Goal: Check status: Check status

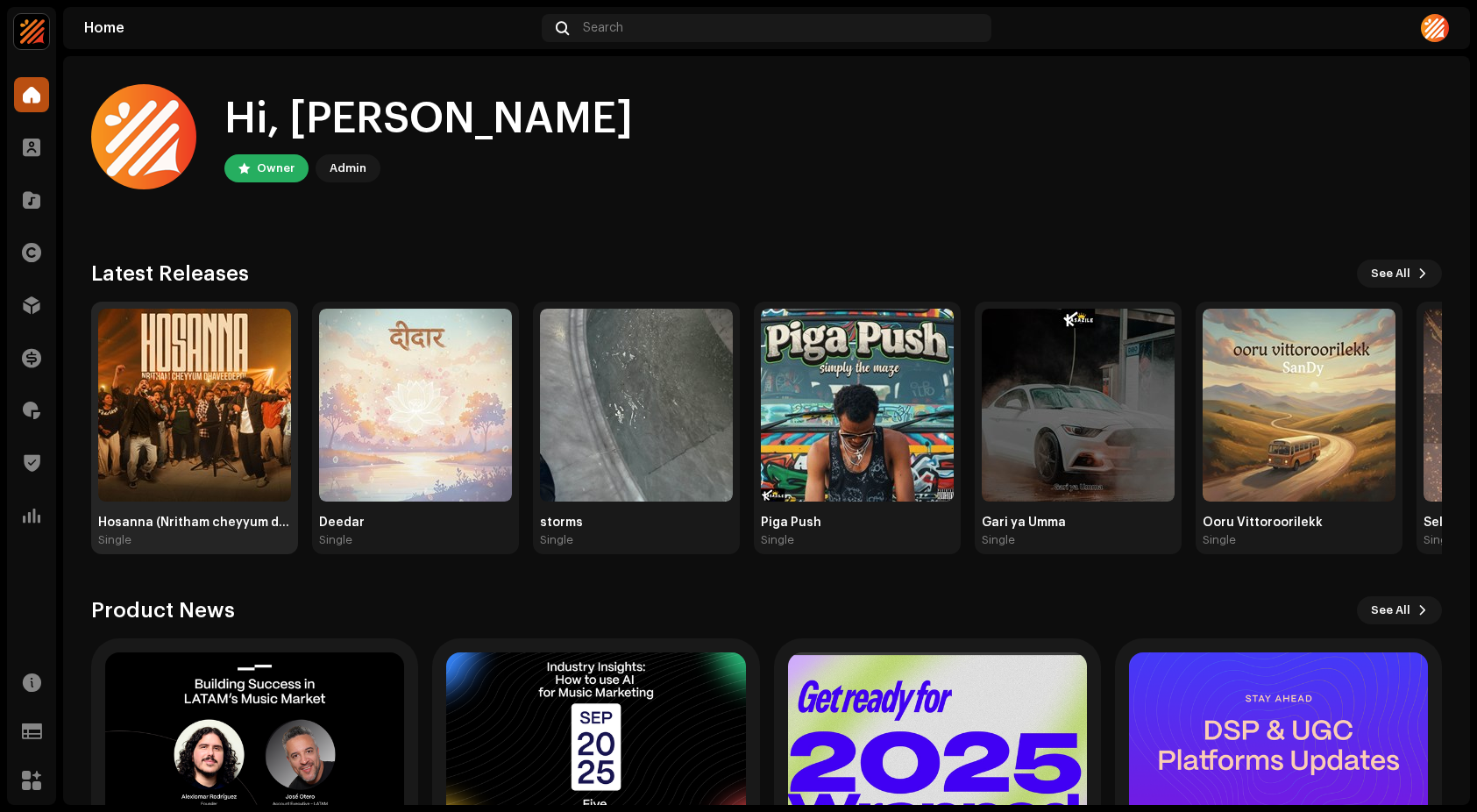
click at [210, 405] on img at bounding box center [194, 405] width 193 height 193
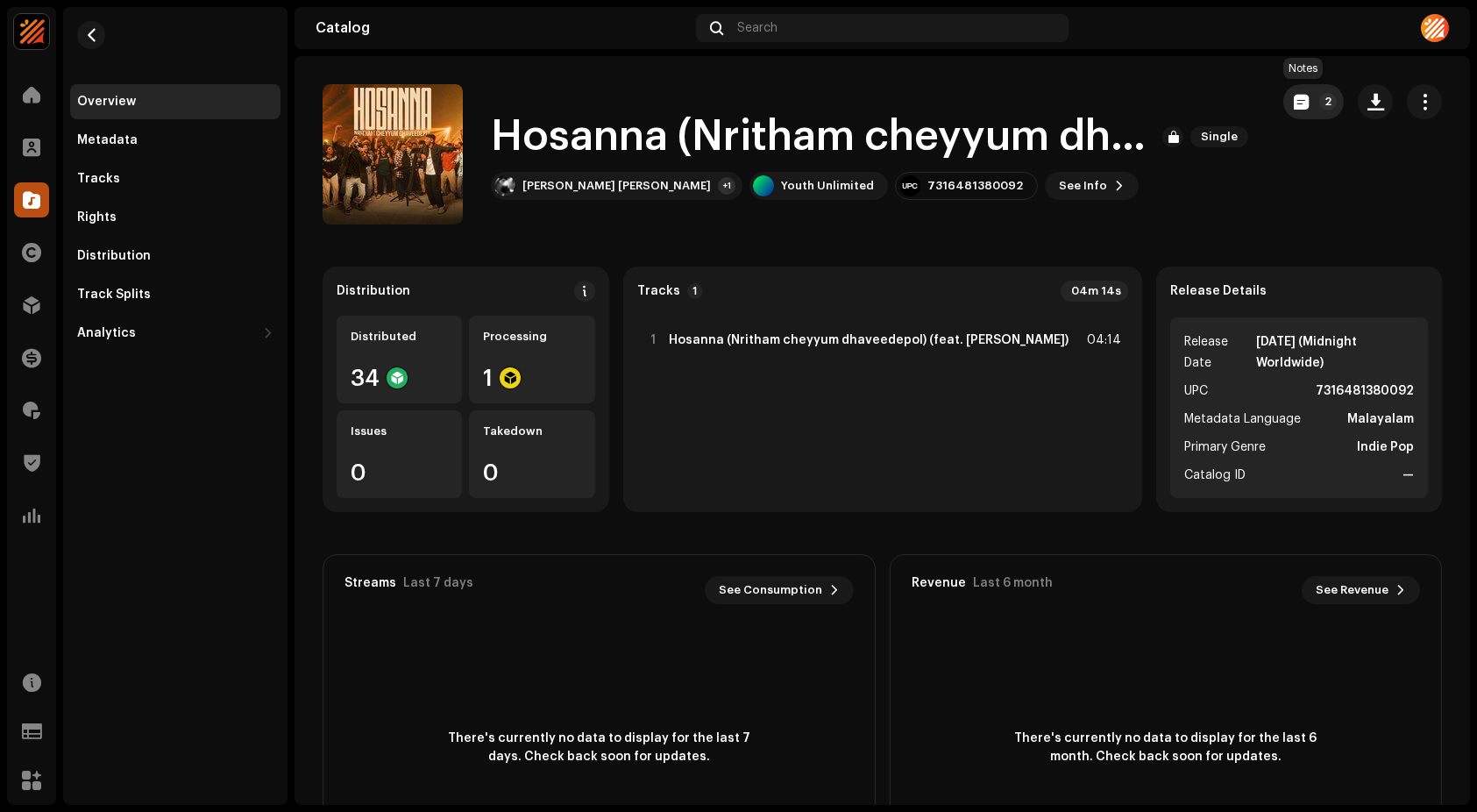
click at [1303, 104] on button "2" at bounding box center [1313, 101] width 60 height 35
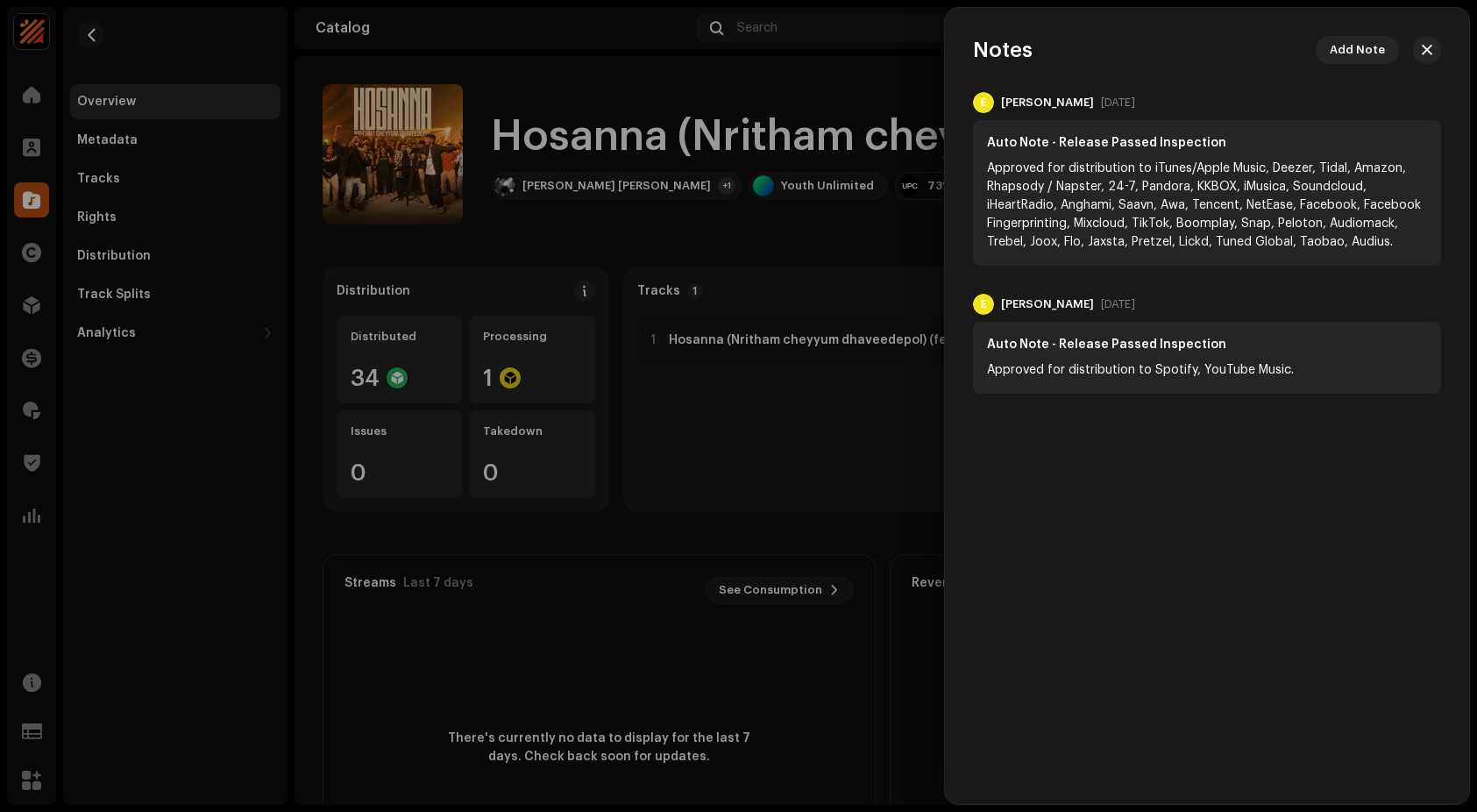
click at [181, 368] on div at bounding box center [738, 406] width 1477 height 812
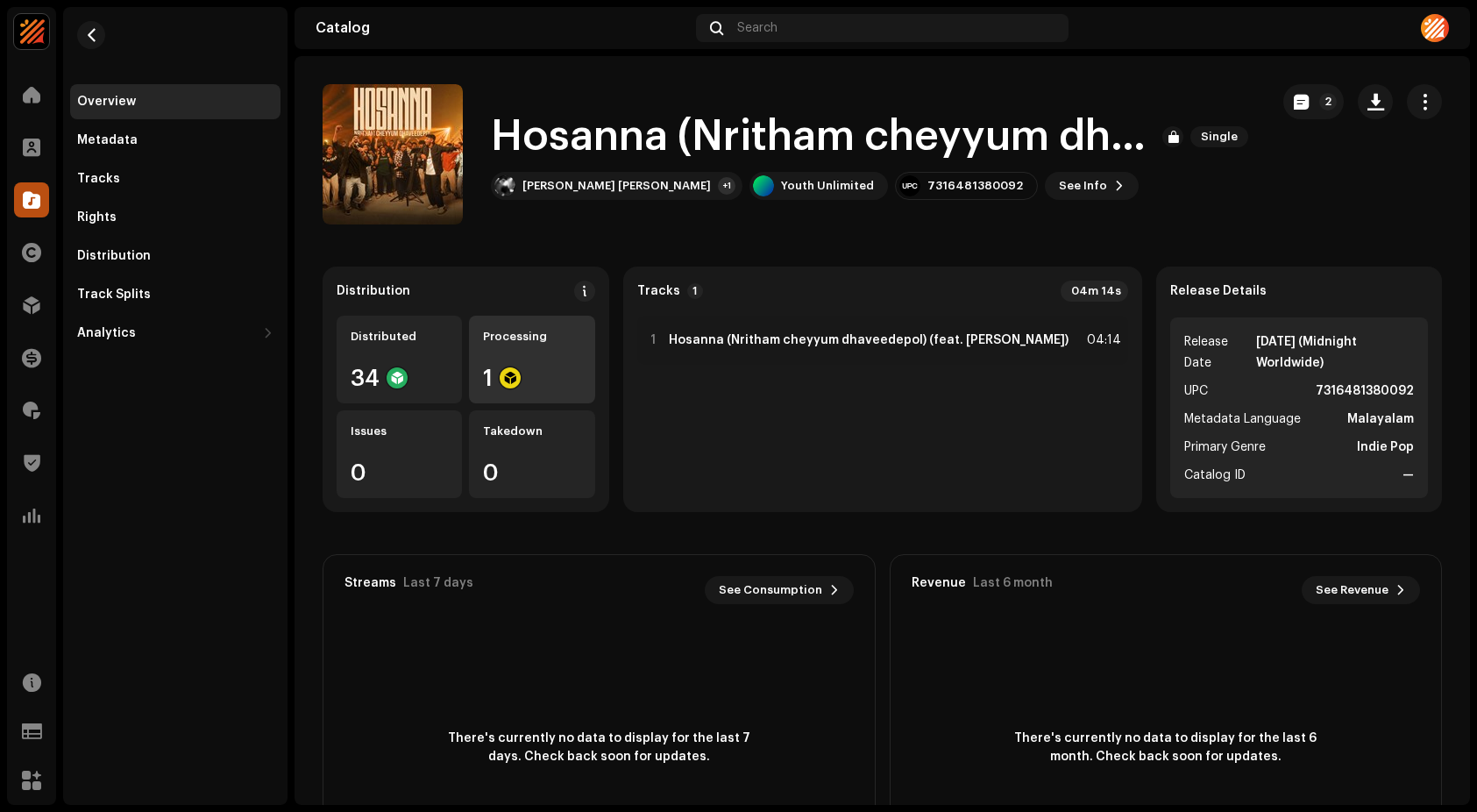
click at [532, 373] on div "1" at bounding box center [531, 377] width 97 height 23
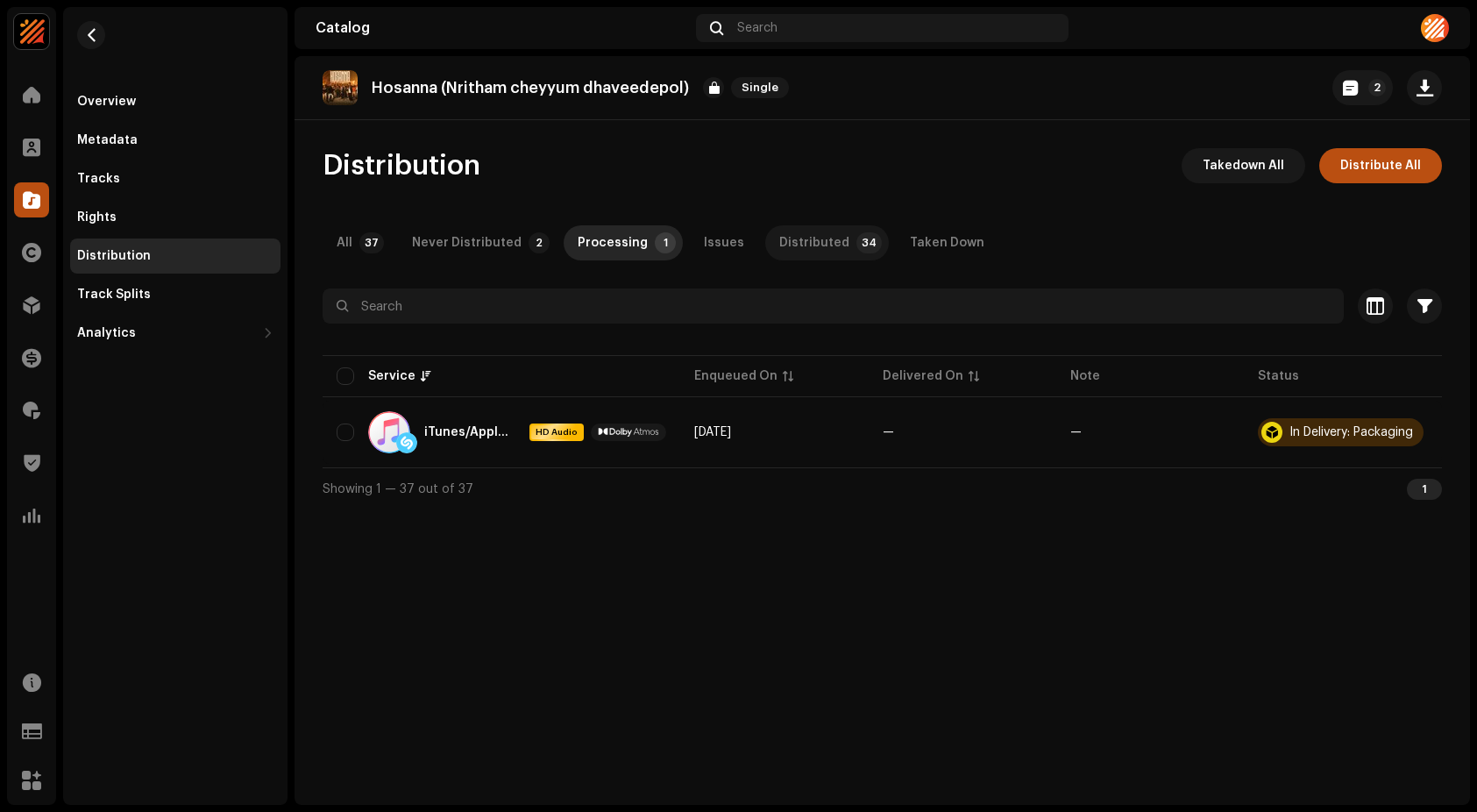
click at [819, 244] on div "Distributed" at bounding box center [814, 242] width 70 height 35
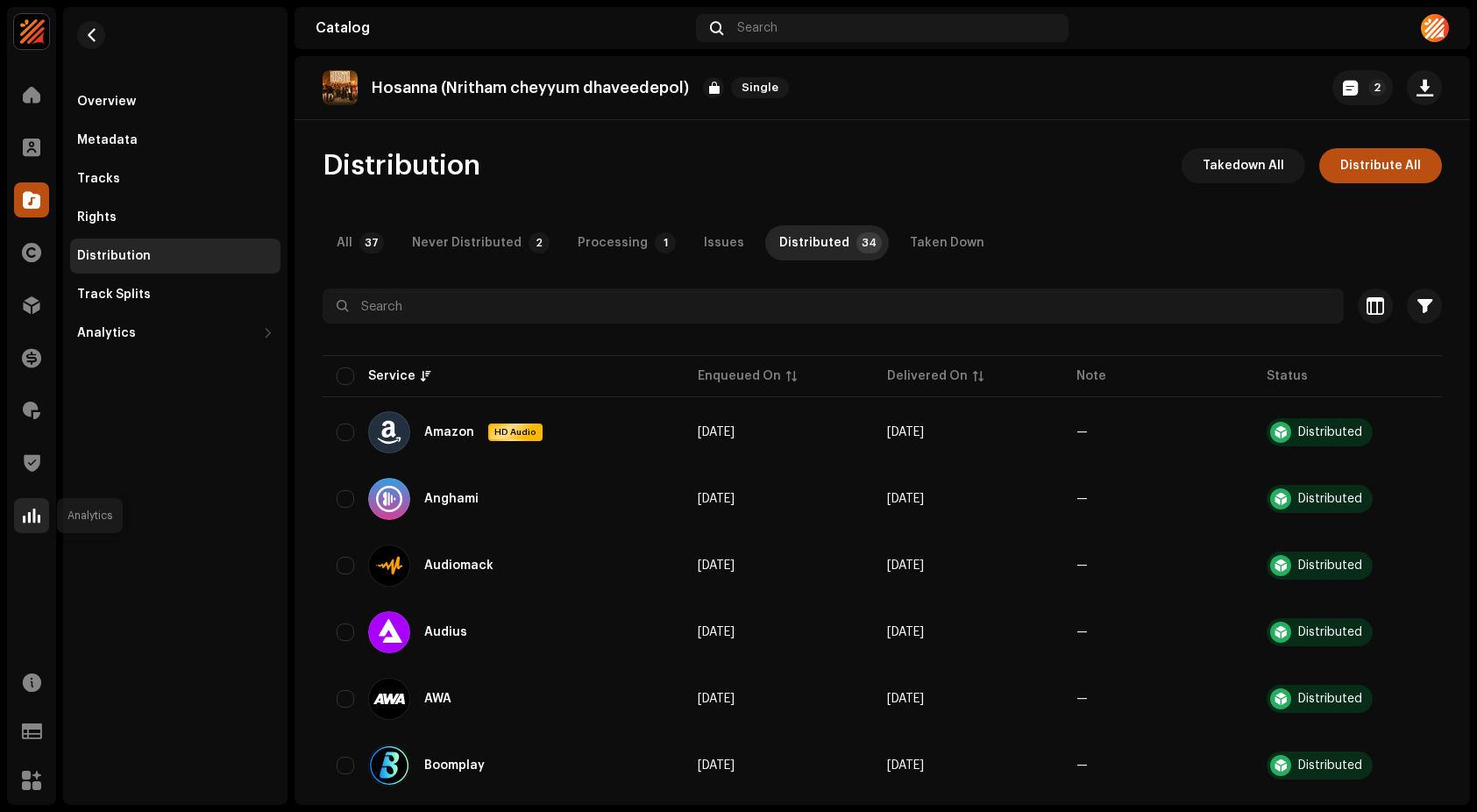
click at [25, 515] on span at bounding box center [32, 515] width 18 height 14
